Goal: Information Seeking & Learning: Find contact information

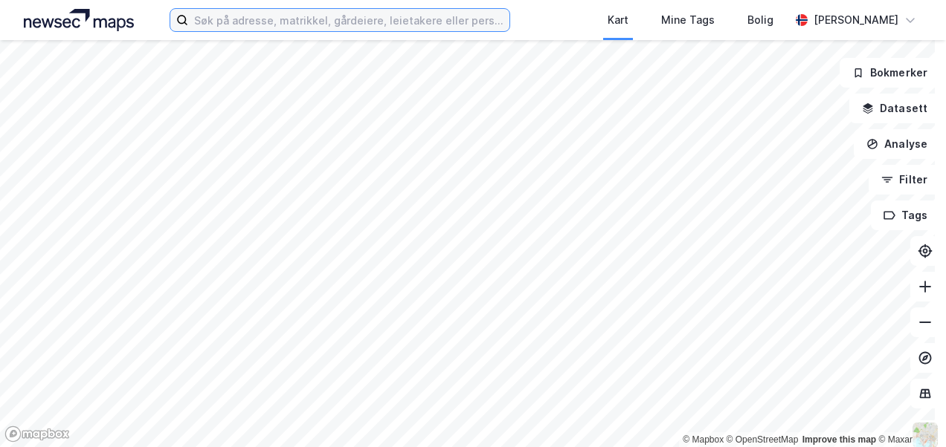
click at [206, 21] on input at bounding box center [348, 20] width 320 height 22
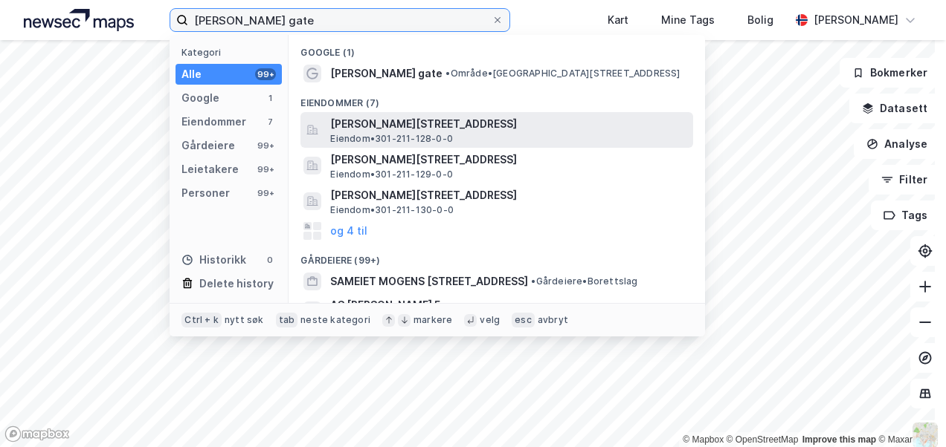
type input "[PERSON_NAME] gate"
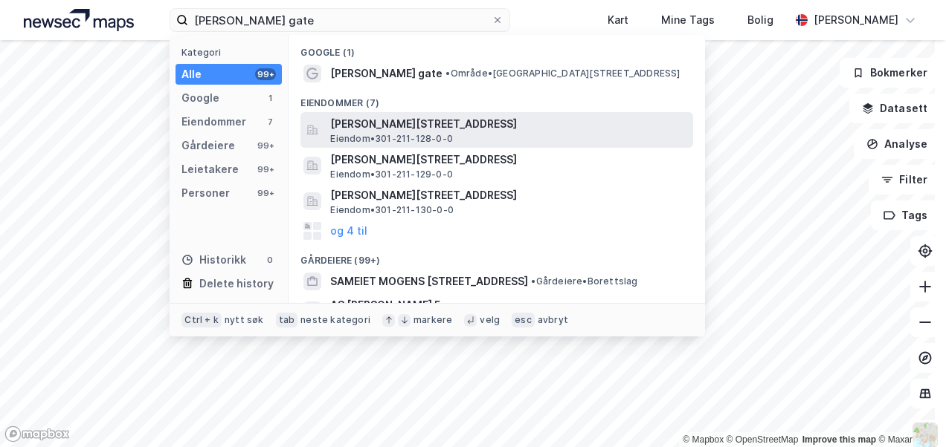
click at [379, 125] on span "[PERSON_NAME][STREET_ADDRESS]" at bounding box center [508, 124] width 357 height 18
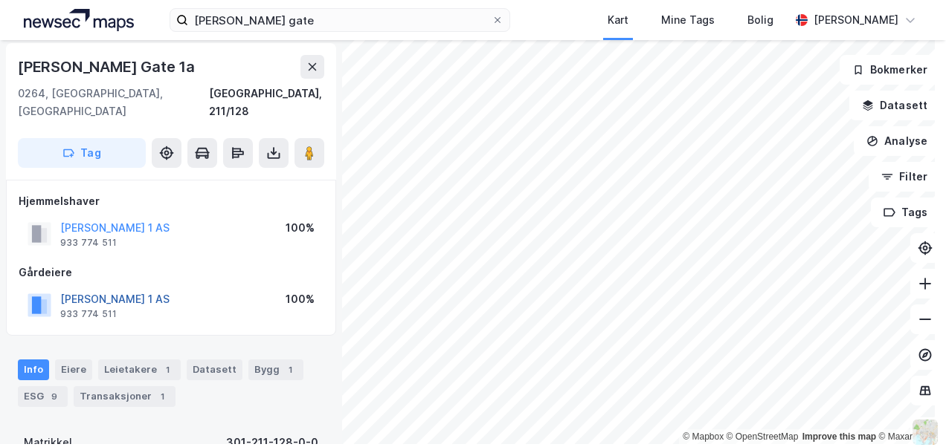
click at [0, 0] on button "[PERSON_NAME] 1 AS" at bounding box center [0, 0] width 0 height 0
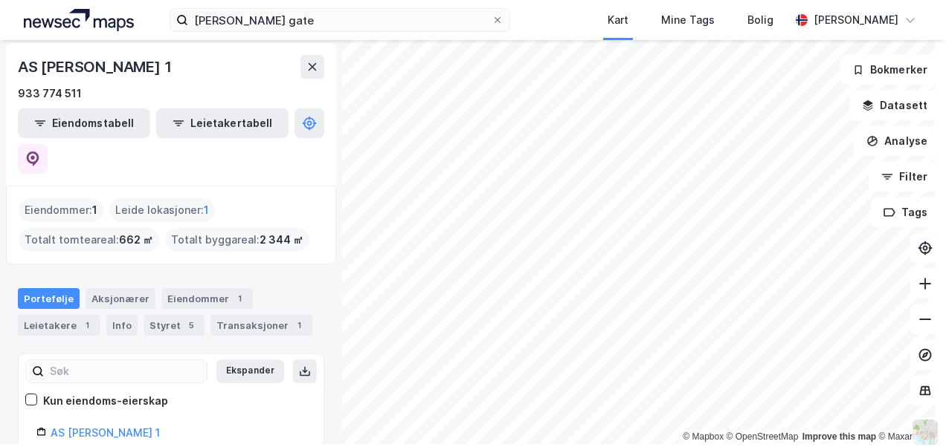
scroll to position [70, 0]
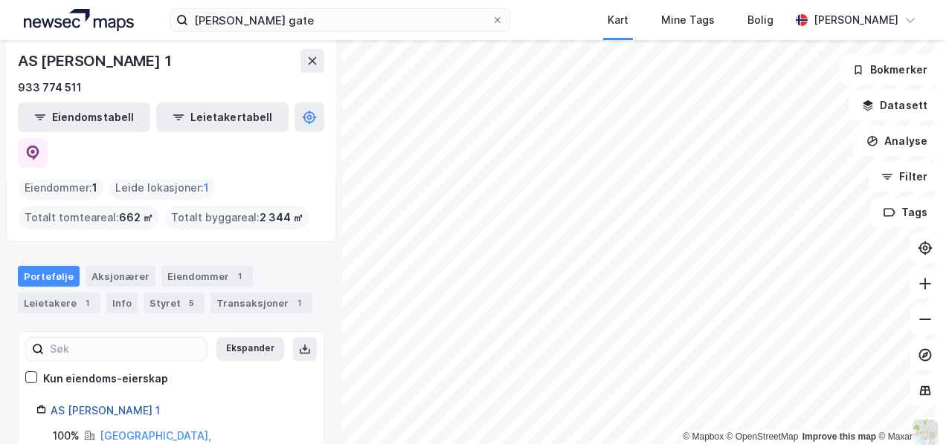
click at [112, 404] on link "AS [PERSON_NAME] 1" at bounding box center [105, 410] width 109 height 13
click at [130, 404] on link "AS [PERSON_NAME] 1" at bounding box center [105, 410] width 109 height 13
click at [162, 293] on div "Styret 5" at bounding box center [173, 303] width 61 height 21
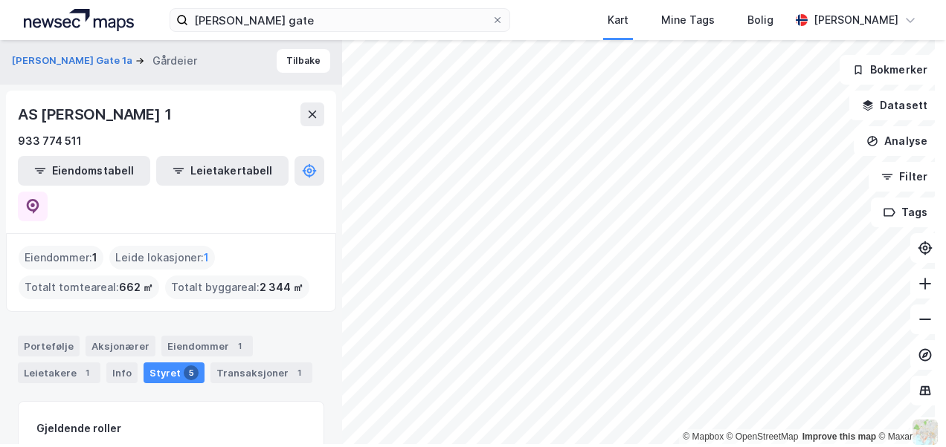
scroll to position [149, 0]
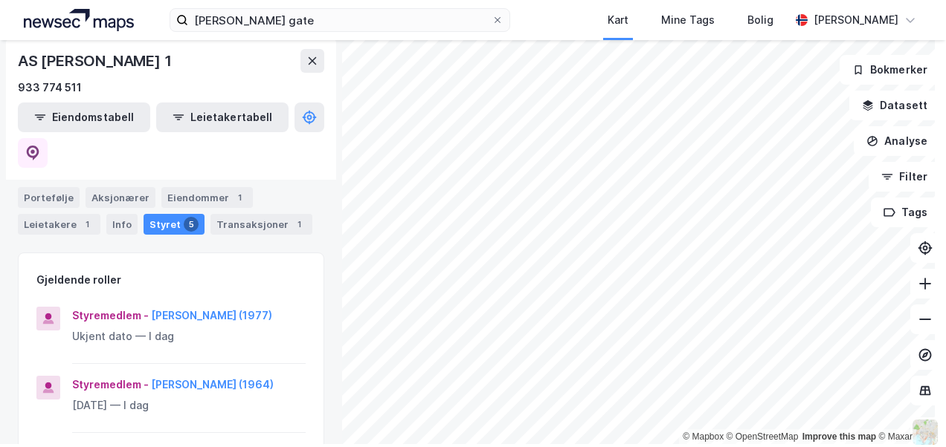
click at [197, 307] on div "Styremedlem - [PERSON_NAME] (1977)" at bounding box center [188, 316] width 233 height 18
click at [0, 0] on button "[PERSON_NAME] (1977)" at bounding box center [0, 0] width 0 height 0
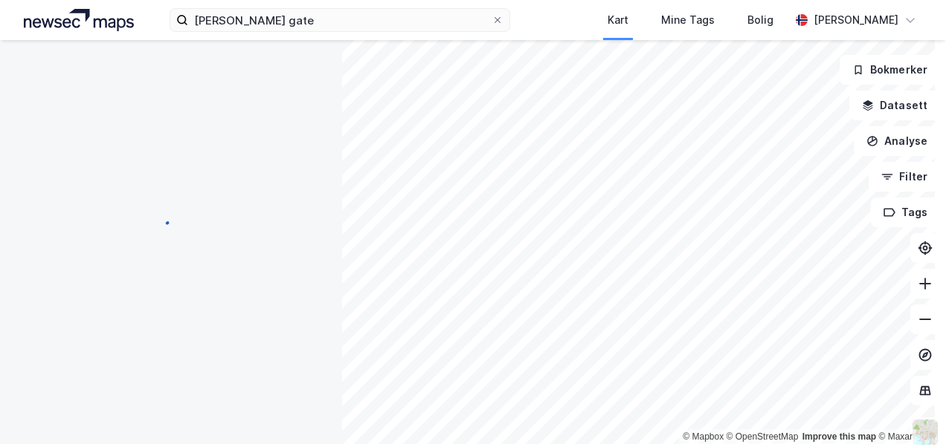
scroll to position [2, 0]
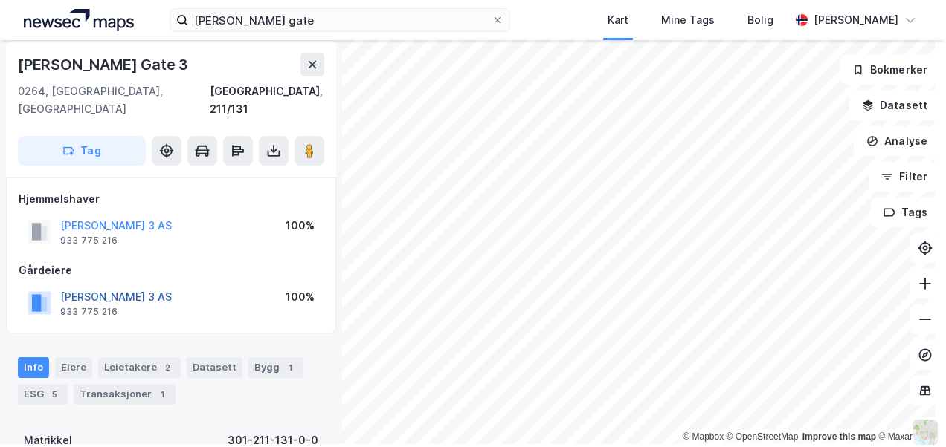
click at [0, 0] on button "[PERSON_NAME] 3 AS" at bounding box center [0, 0] width 0 height 0
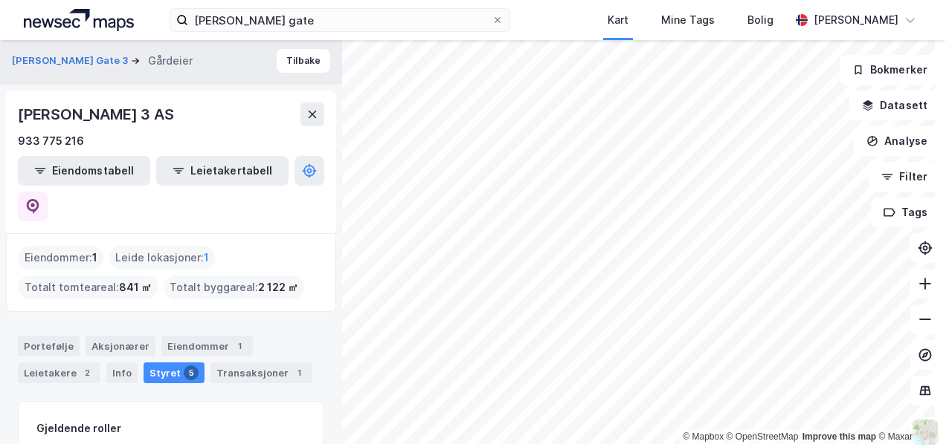
scroll to position [74, 0]
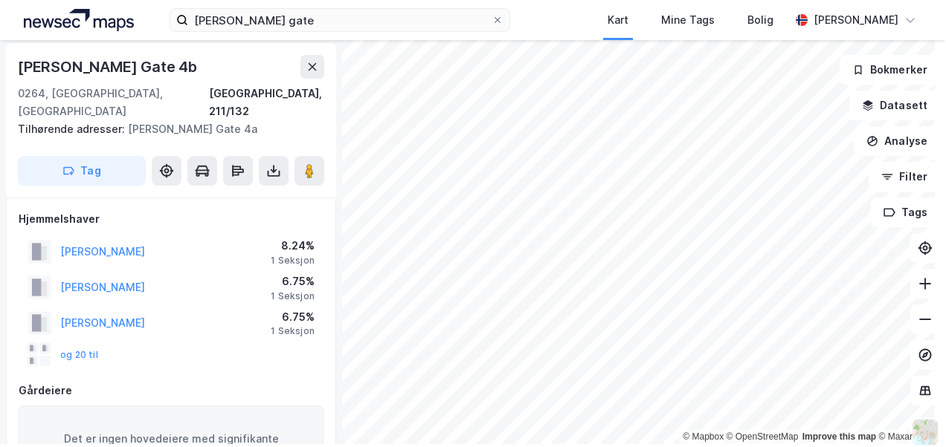
scroll to position [2, 0]
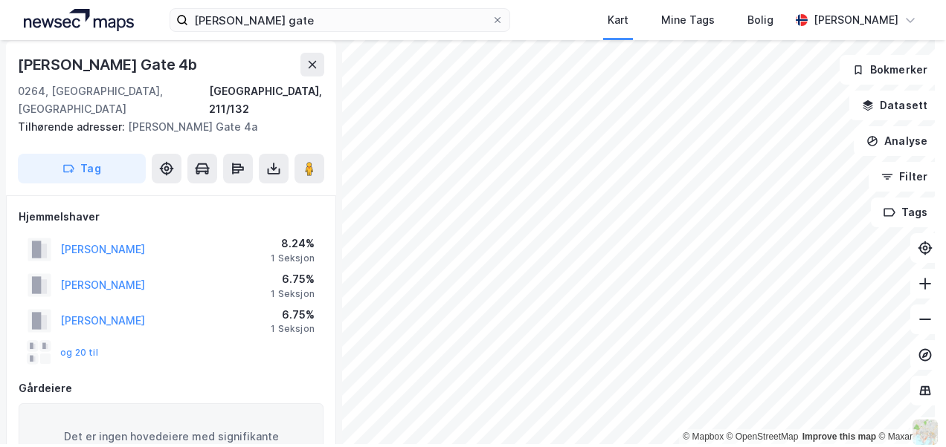
scroll to position [2, 0]
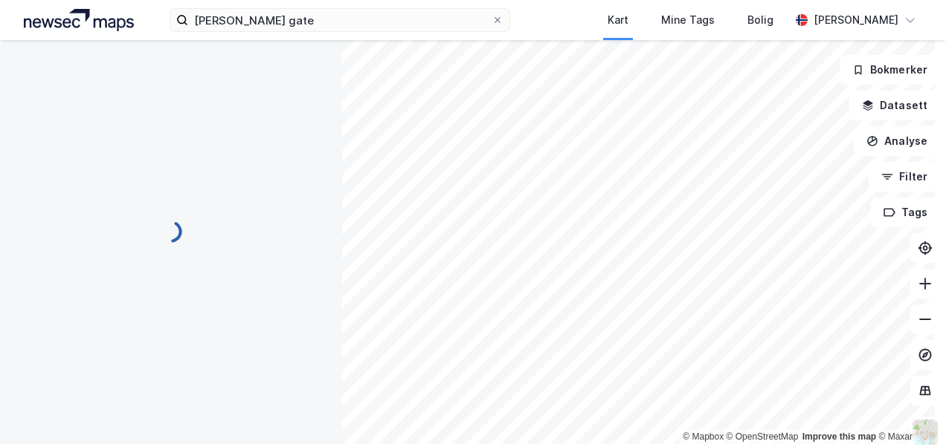
scroll to position [2, 0]
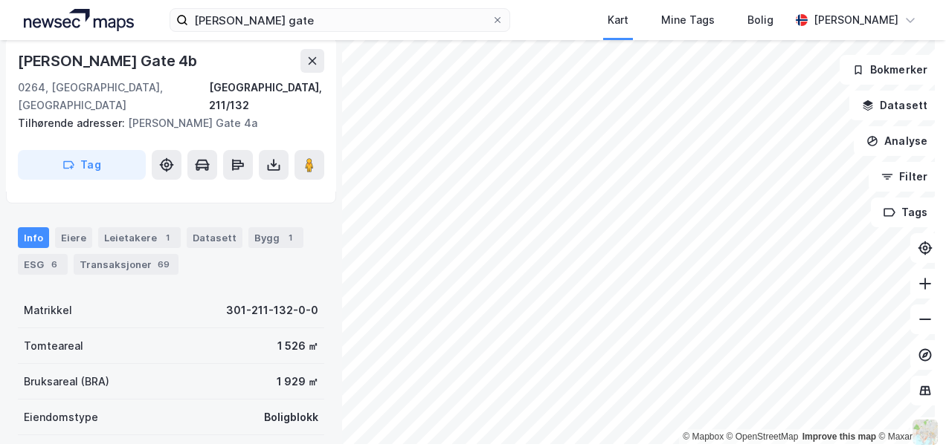
scroll to position [225, 0]
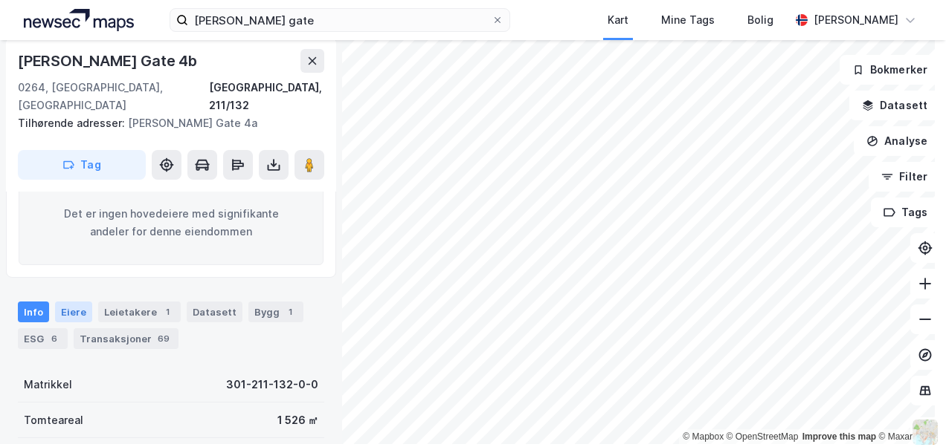
click at [71, 302] on div "Eiere" at bounding box center [73, 312] width 37 height 21
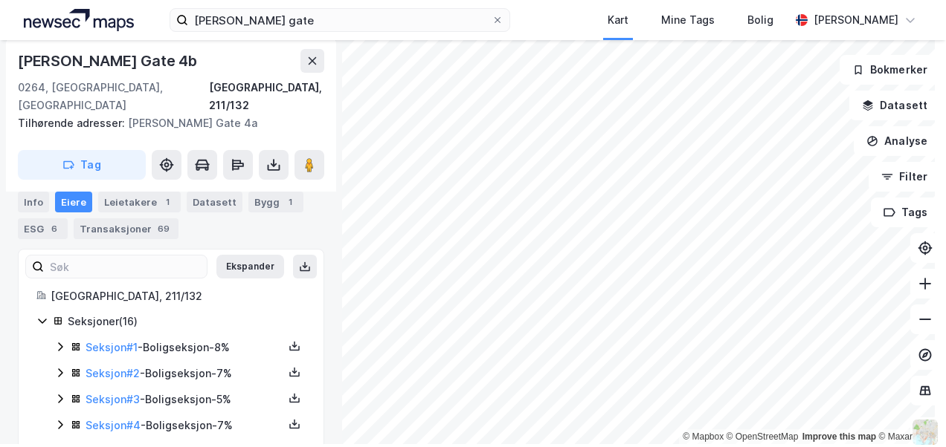
scroll to position [296, 0]
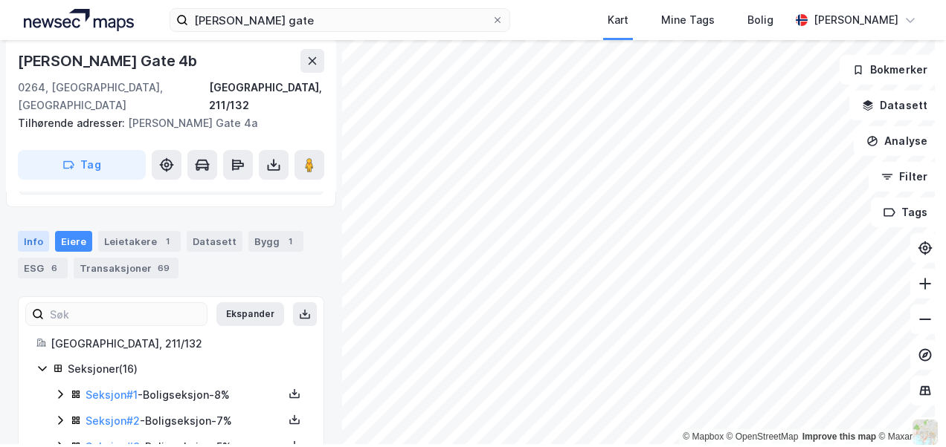
click at [28, 231] on div "Info" at bounding box center [33, 241] width 31 height 21
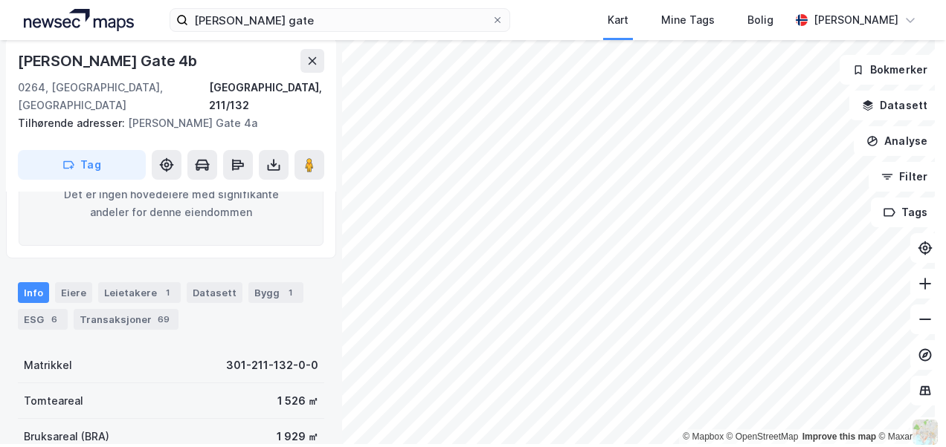
scroll to position [222, 0]
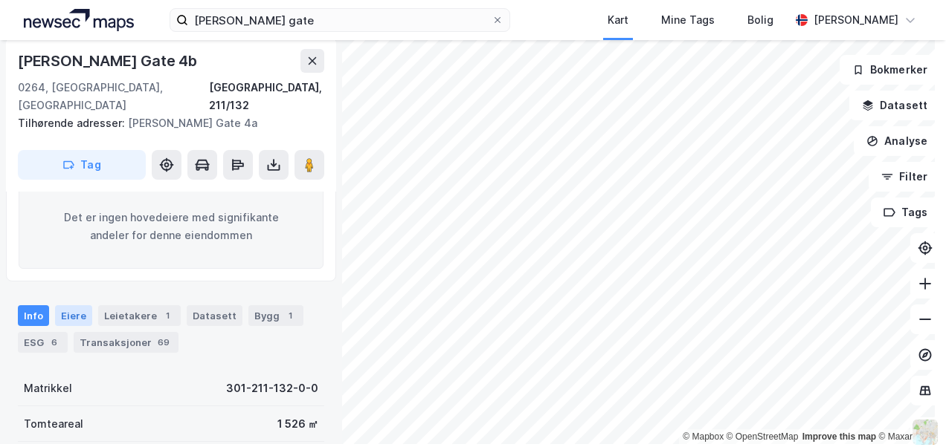
click at [77, 306] on div "Eiere" at bounding box center [73, 316] width 37 height 21
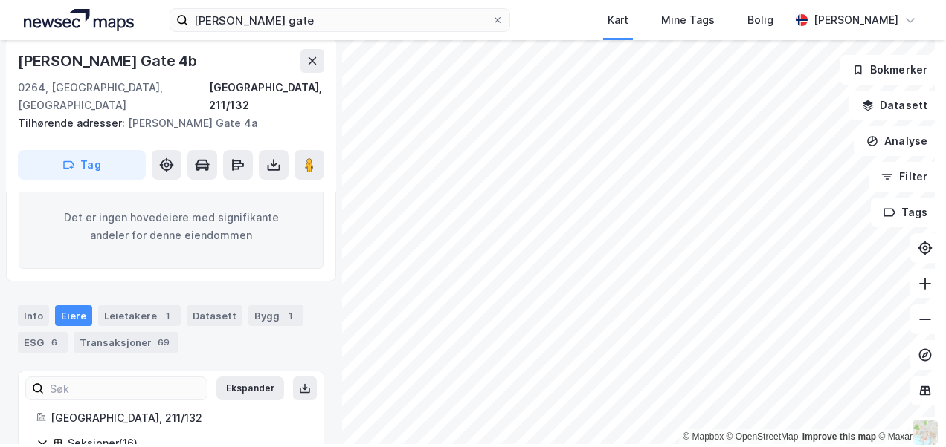
click at [76, 306] on div "Eiere" at bounding box center [73, 316] width 37 height 21
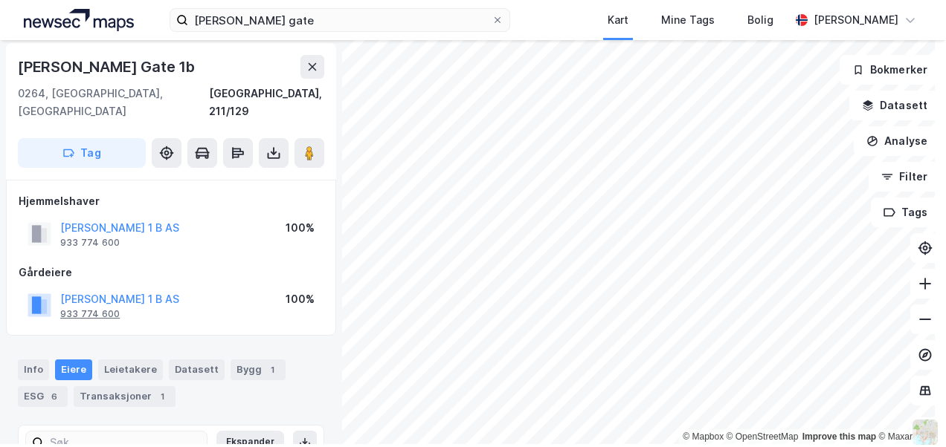
scroll to position [106, 0]
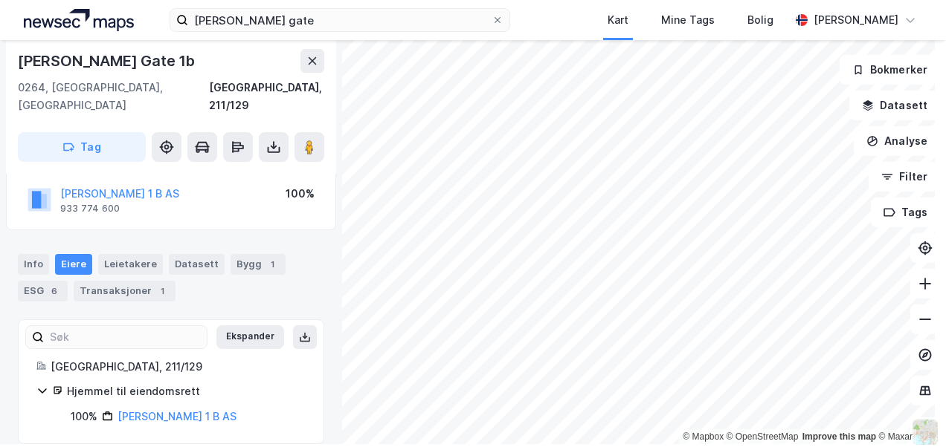
click at [70, 254] on div "Eiere" at bounding box center [73, 264] width 37 height 21
click at [0, 0] on button "[PERSON_NAME] 1 B AS" at bounding box center [0, 0] width 0 height 0
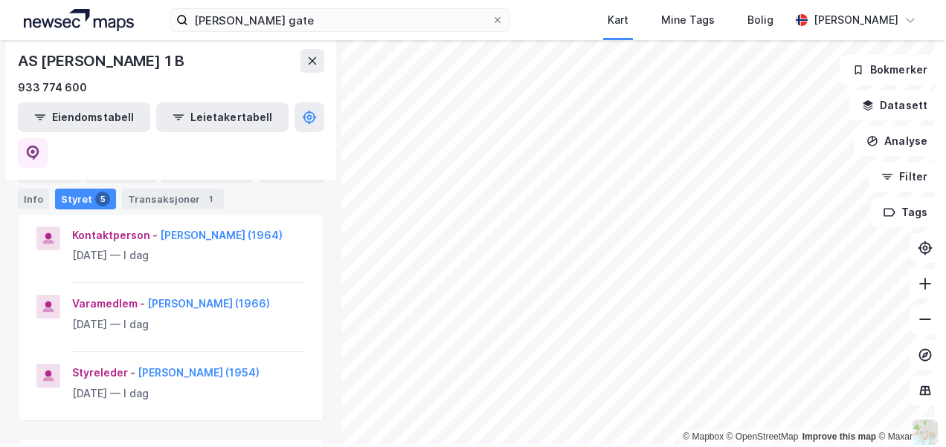
scroll to position [446, 0]
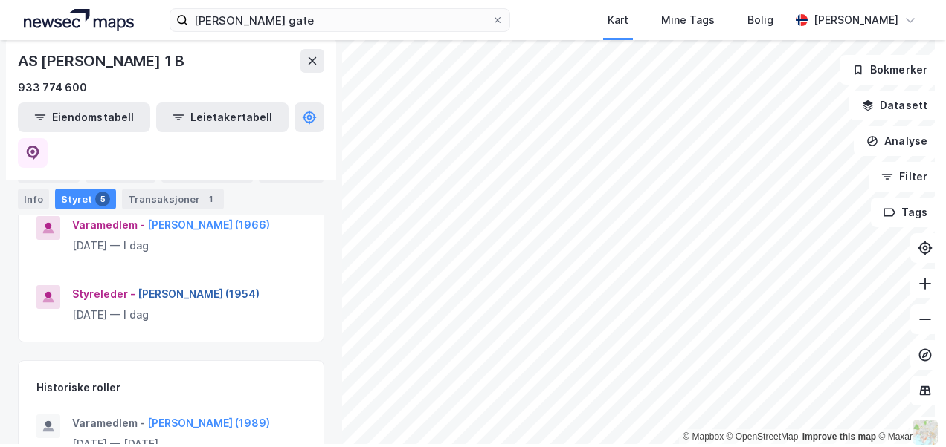
click at [0, 0] on button "[PERSON_NAME] (1954)" at bounding box center [0, 0] width 0 height 0
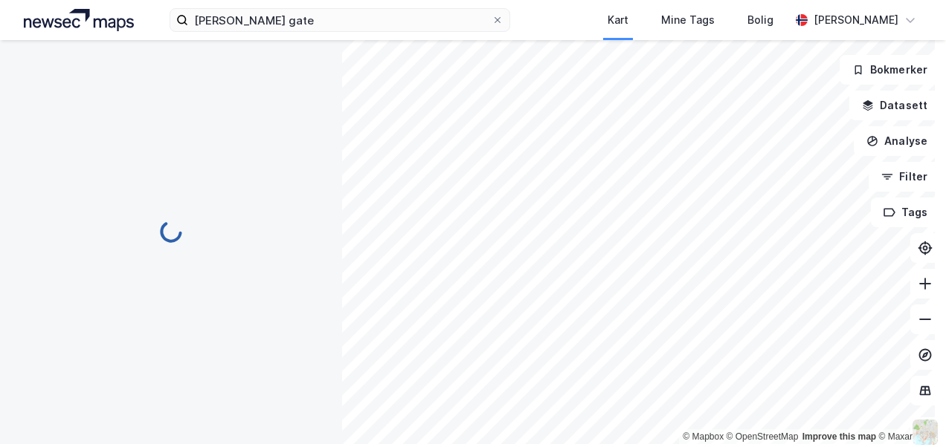
scroll to position [106, 0]
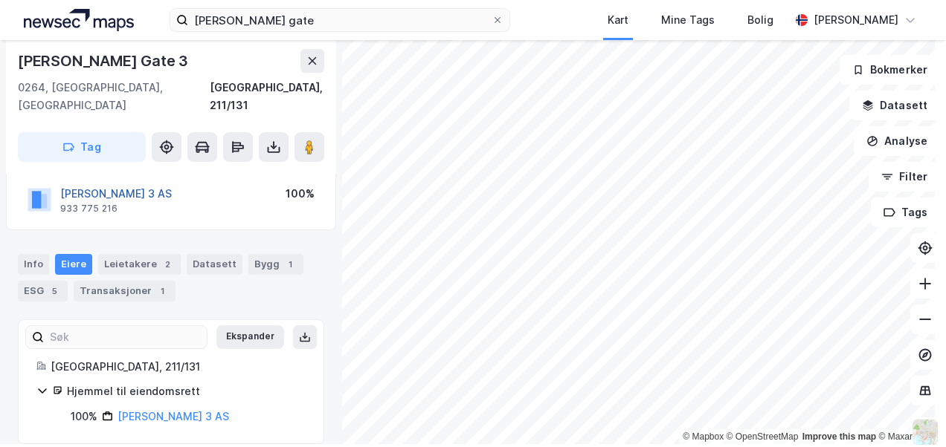
click at [0, 0] on button "[PERSON_NAME] 3 AS" at bounding box center [0, 0] width 0 height 0
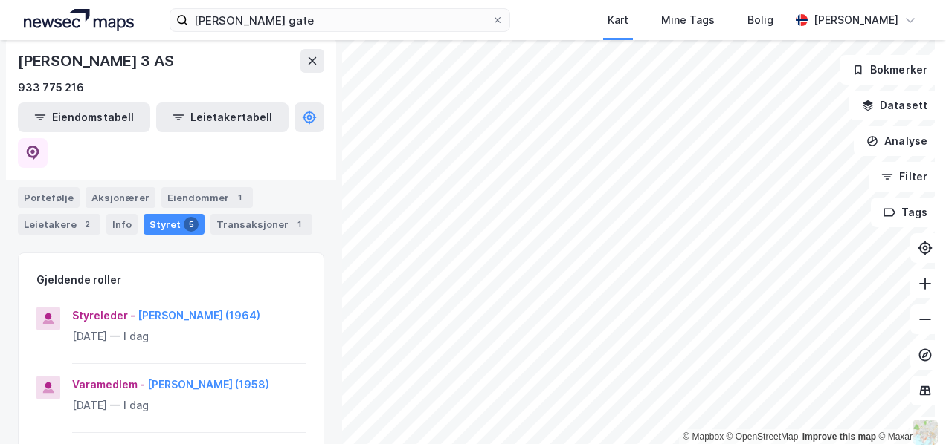
scroll to position [297, 0]
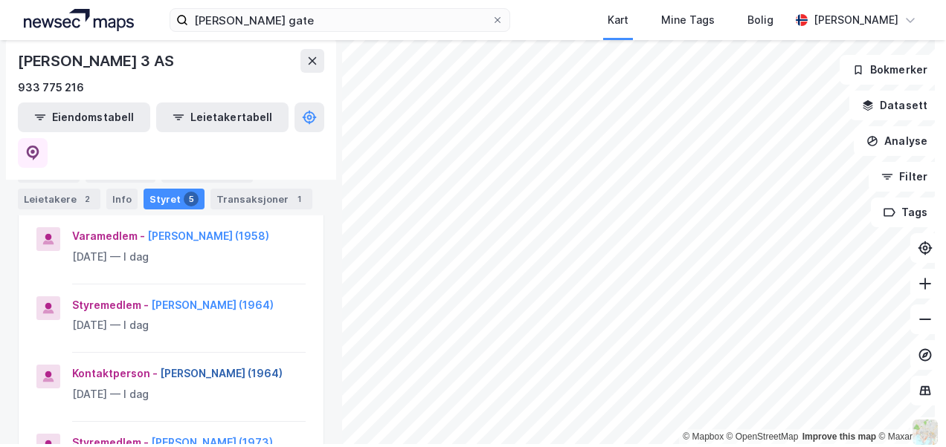
click at [0, 0] on button "[PERSON_NAME] (1964)" at bounding box center [0, 0] width 0 height 0
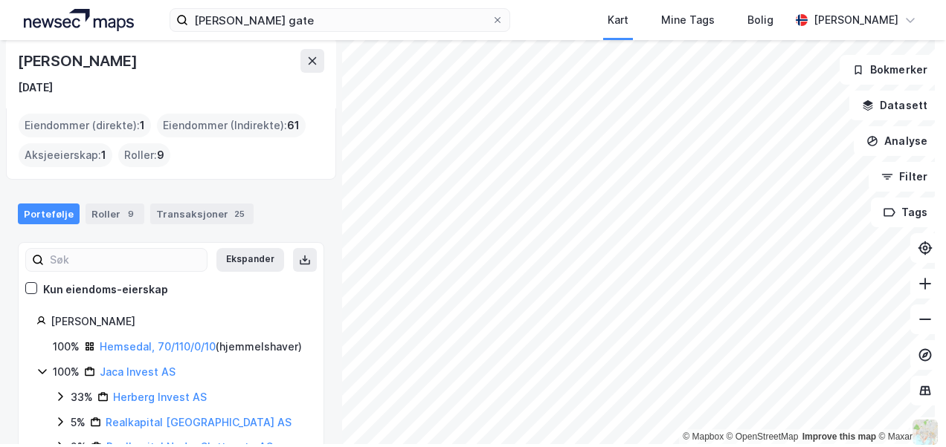
scroll to position [126, 0]
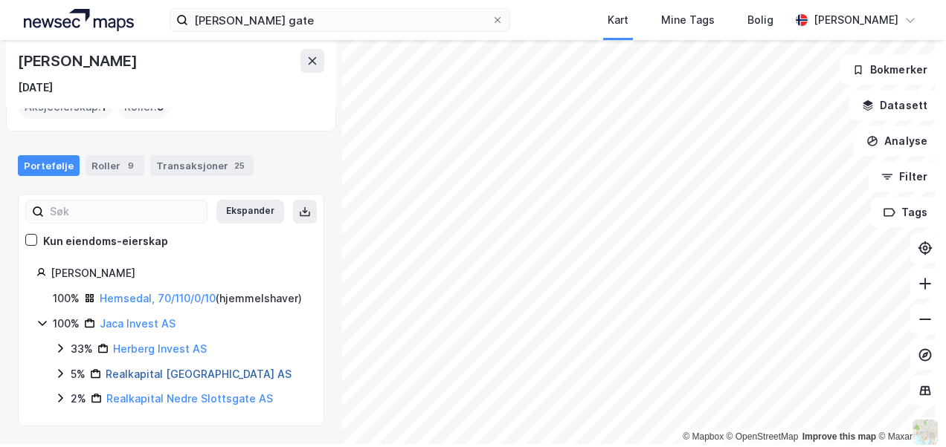
click at [170, 375] on link "Realkapital [GEOGRAPHIC_DATA] AS" at bounding box center [199, 374] width 186 height 13
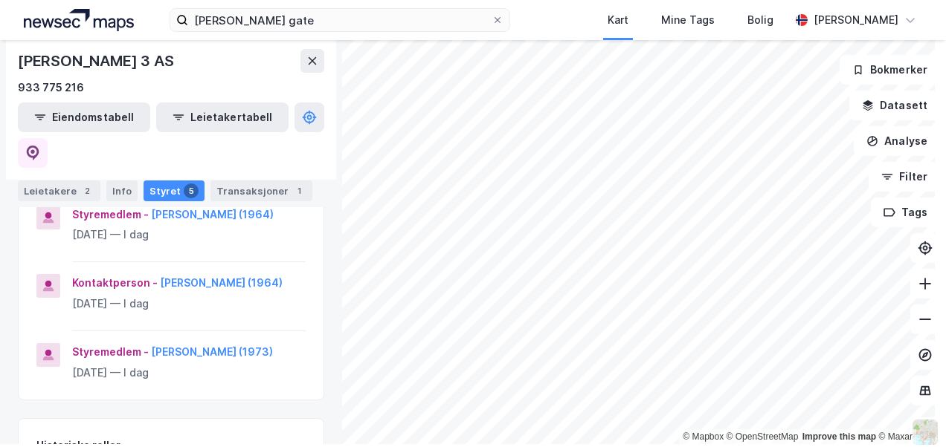
scroll to position [372, 0]
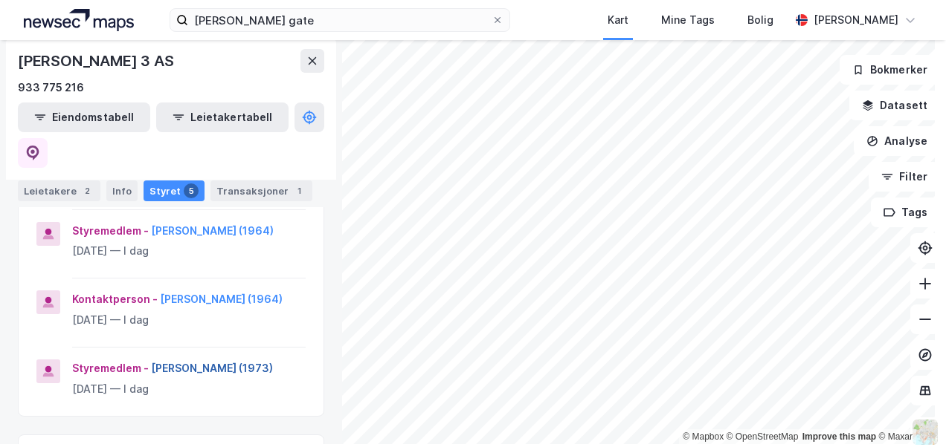
click at [0, 0] on button "[PERSON_NAME] (1973)" at bounding box center [0, 0] width 0 height 0
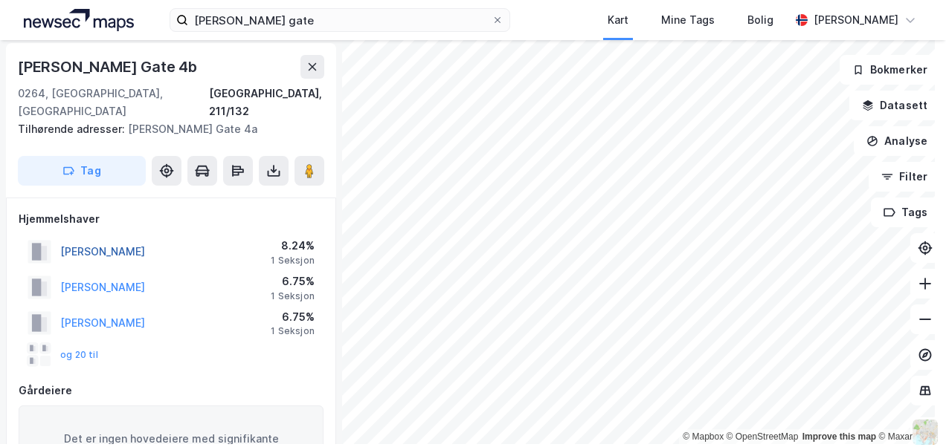
click at [0, 0] on button "[PERSON_NAME]" at bounding box center [0, 0] width 0 height 0
